Goal: Task Accomplishment & Management: Manage account settings

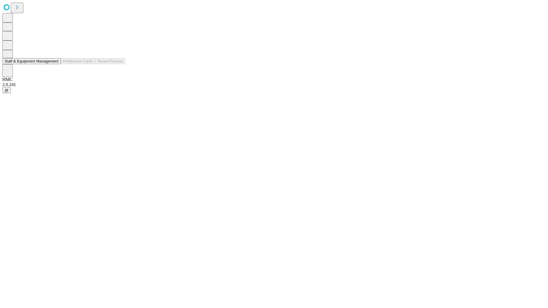
click at [55, 64] on button "Staff & Equipment Management" at bounding box center [31, 61] width 59 height 6
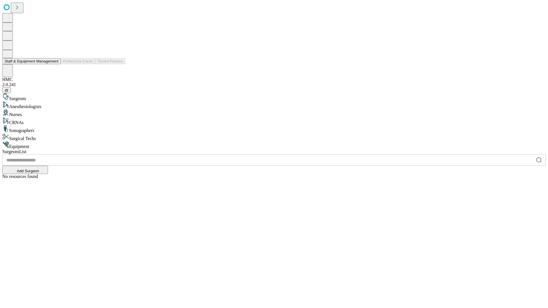
click at [55, 64] on button "Staff & Equipment Management" at bounding box center [31, 61] width 59 height 6
